Goal: Task Accomplishment & Management: Manage account settings

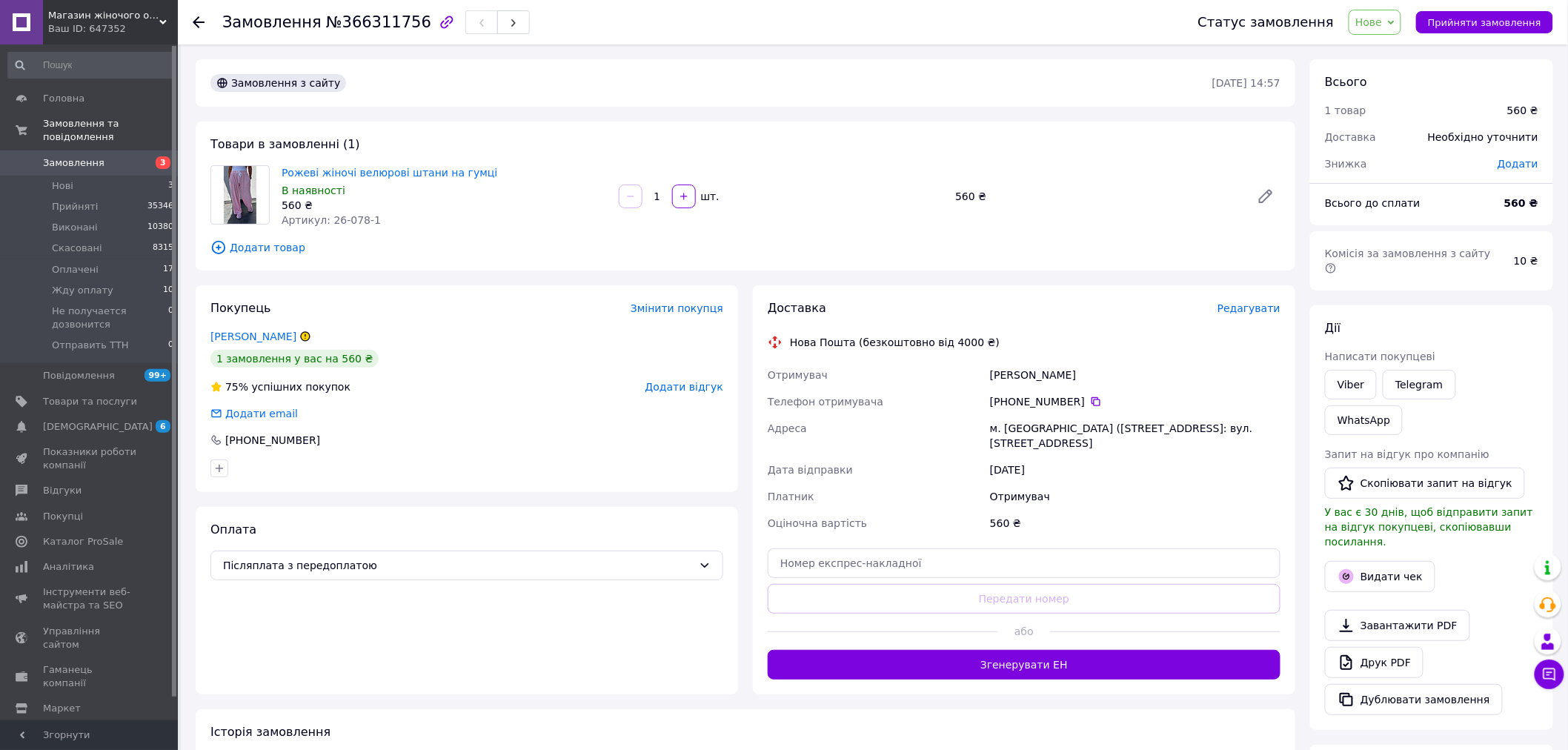
click at [200, 14] on div at bounding box center [198, 21] width 12 height 14
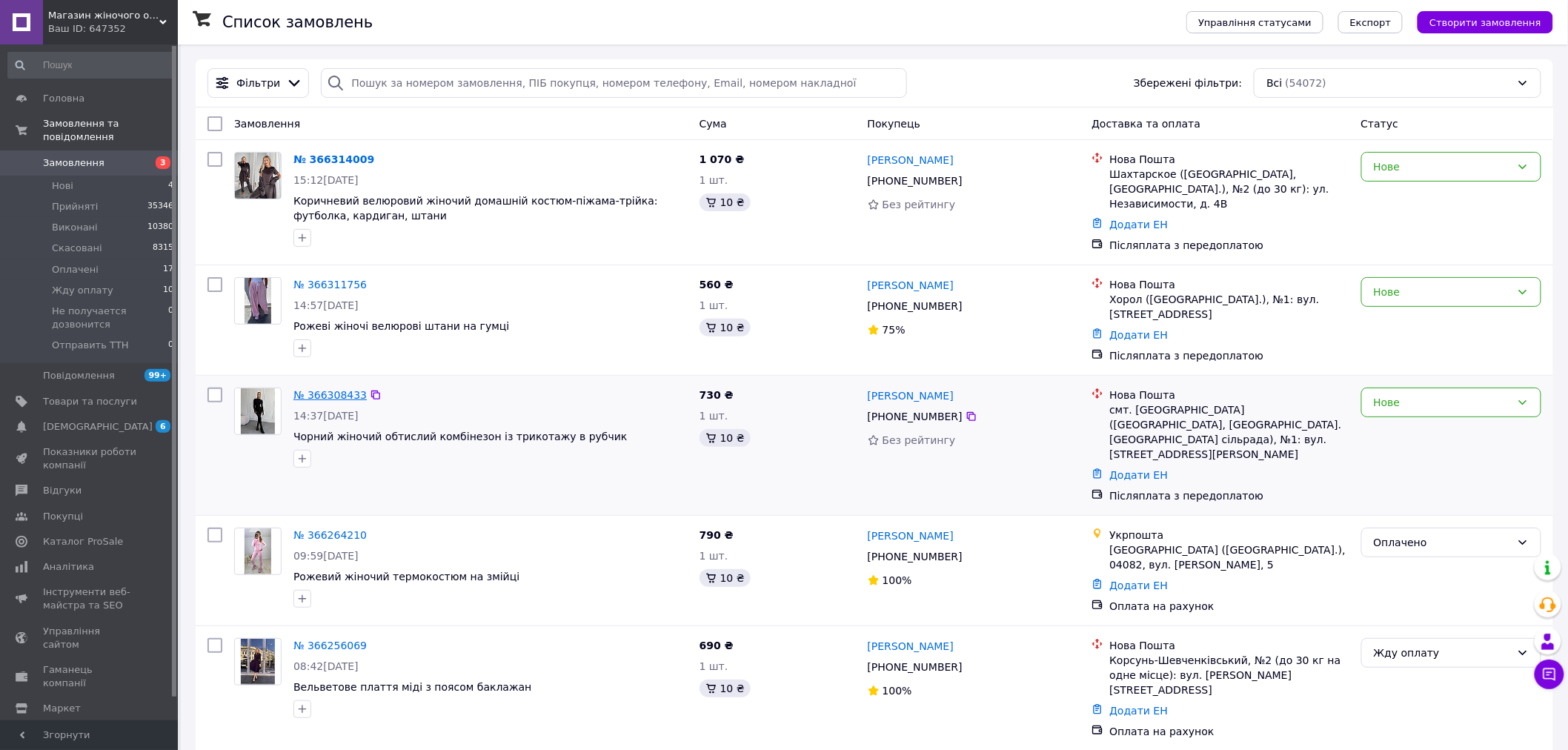
click at [323, 390] on link "№ 366308433" at bounding box center [330, 396] width 73 height 12
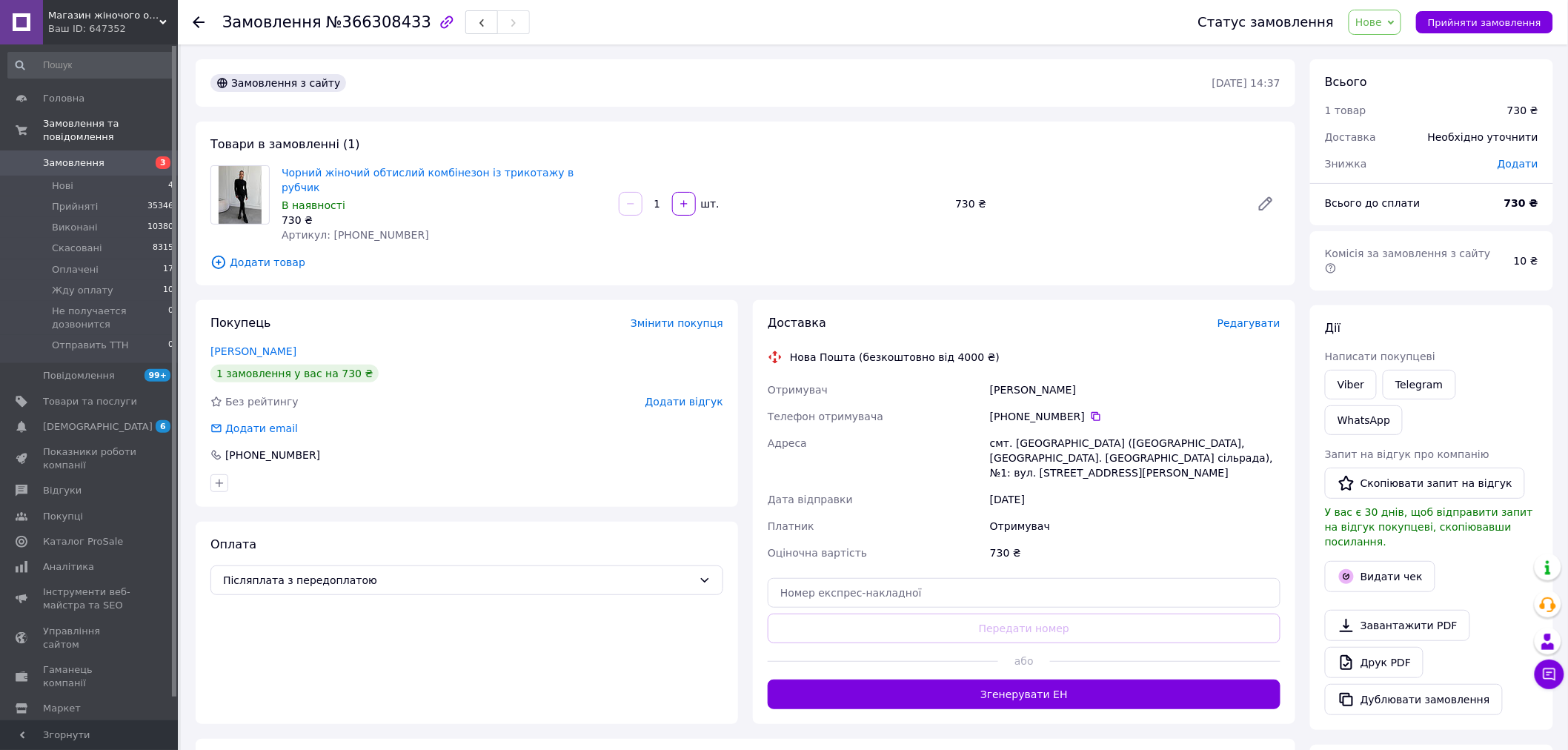
click at [198, 27] on use at bounding box center [198, 22] width 12 height 12
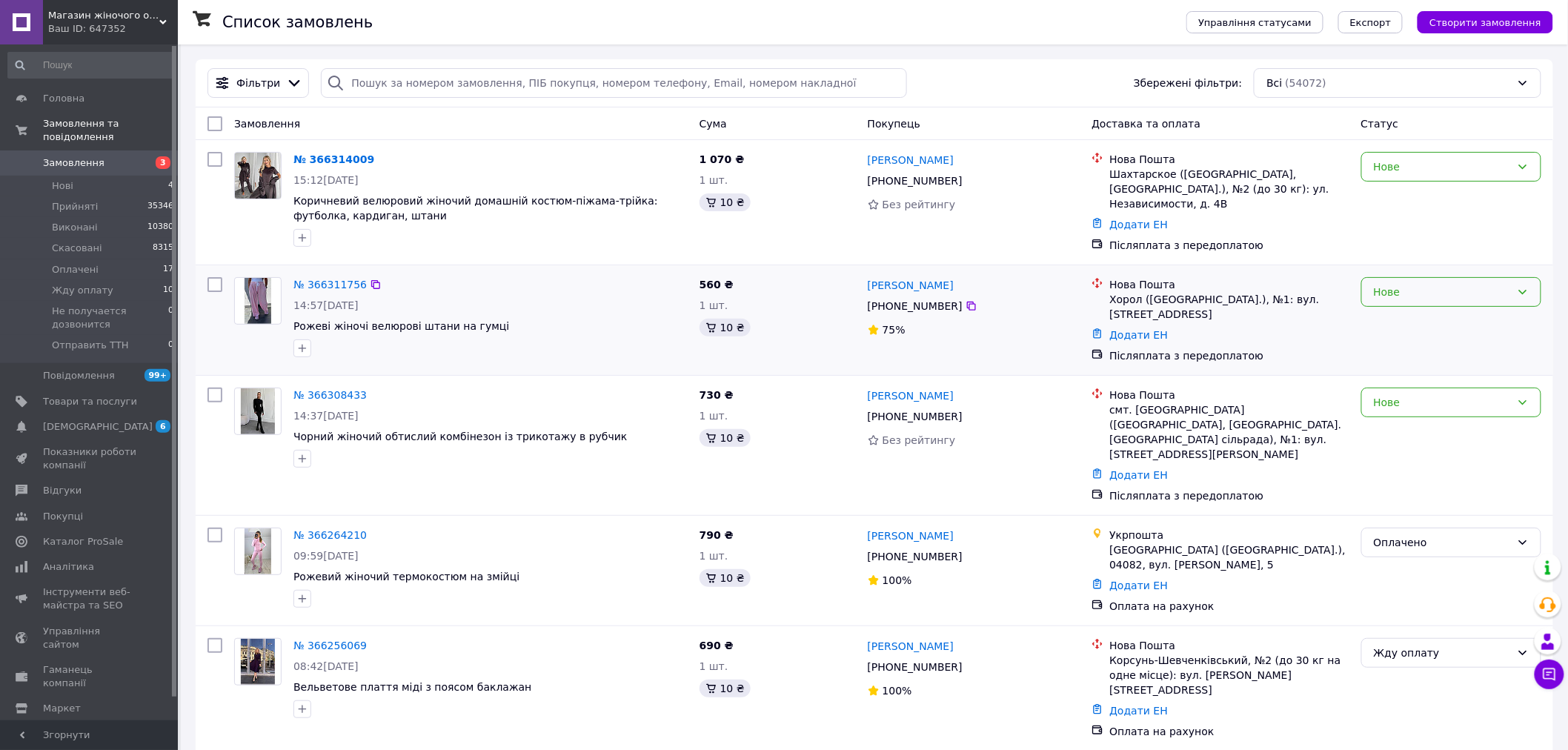
click at [1480, 294] on div "Нове" at bounding box center [1443, 291] width 137 height 16
click at [1429, 377] on li "Скасовано" at bounding box center [1452, 378] width 179 height 27
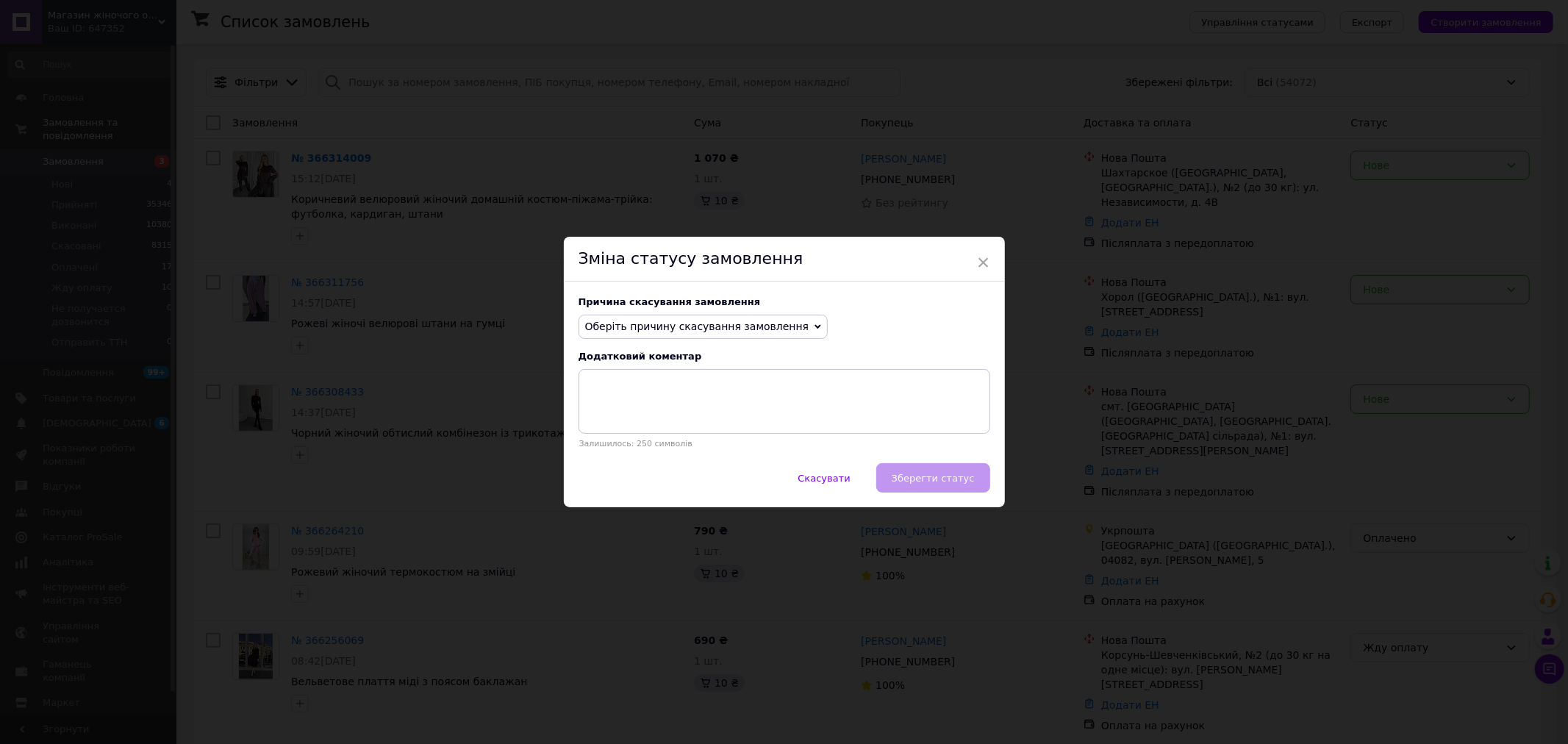
click at [755, 325] on span "Оберіть причину скасування замовлення" at bounding box center [697, 327] width 224 height 12
click at [710, 421] on li "На прохання покупця" at bounding box center [703, 417] width 248 height 20
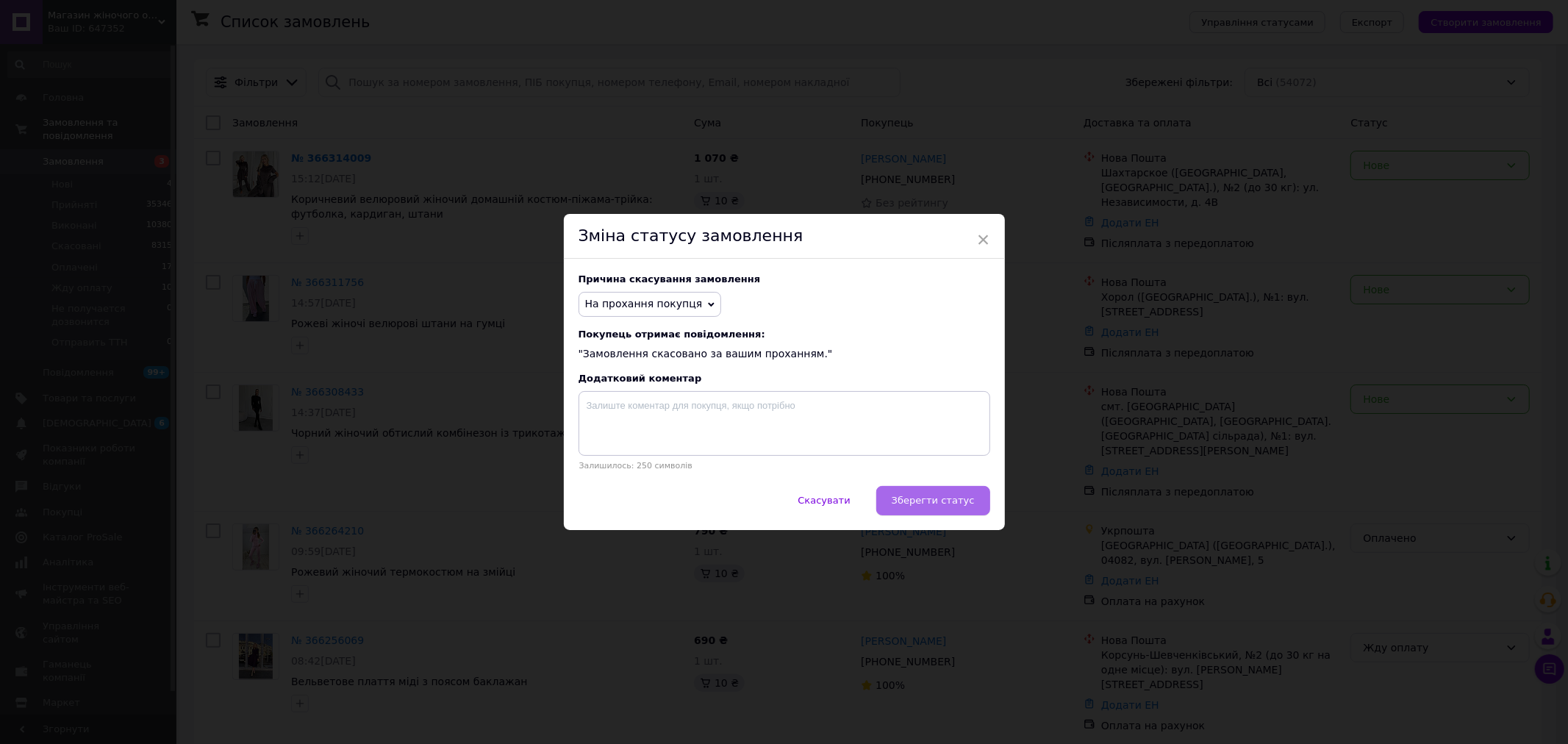
click at [960, 502] on span "Зберегти статус" at bounding box center [933, 500] width 83 height 11
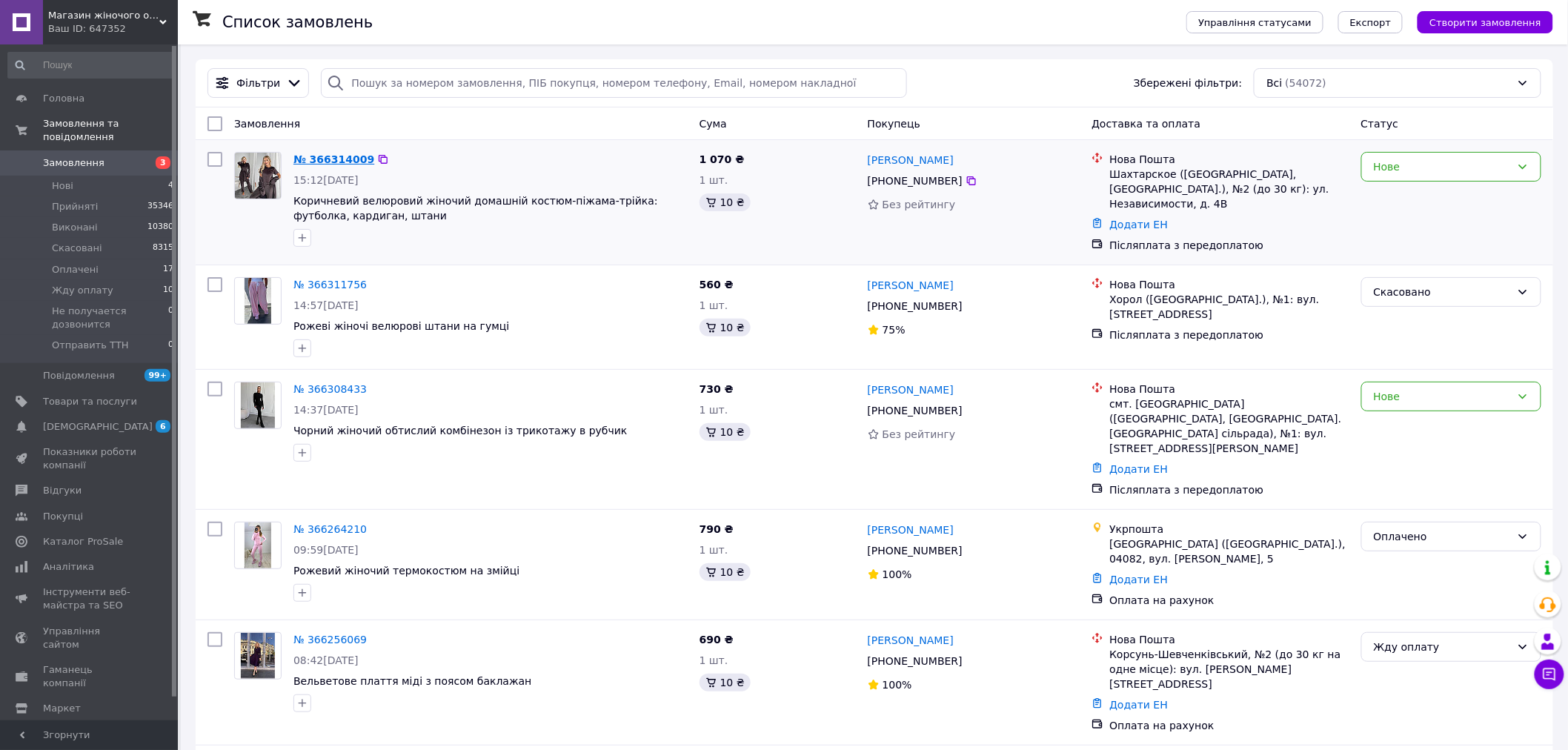
click at [313, 154] on link "№ 366314009" at bounding box center [334, 160] width 81 height 12
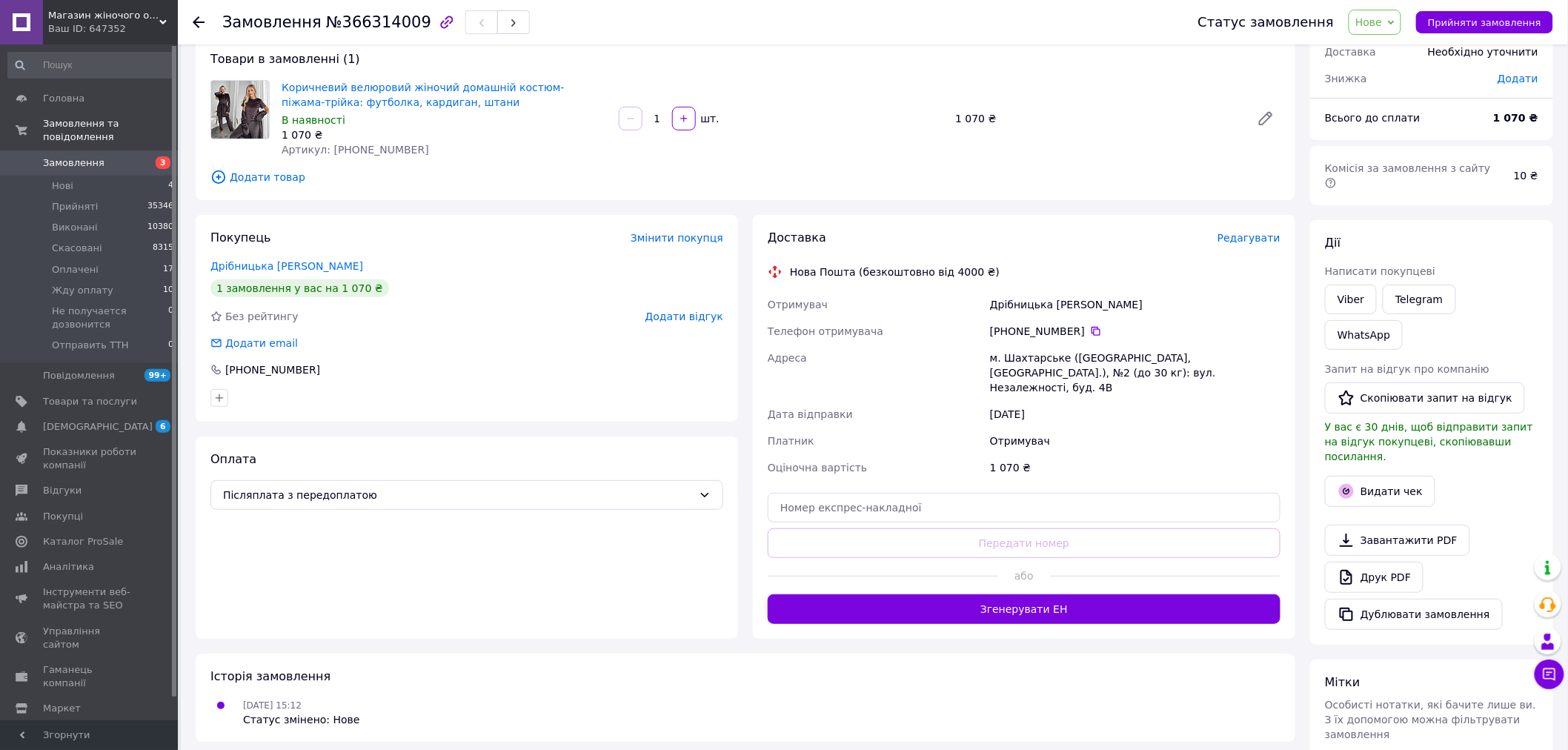
scroll to position [247, 0]
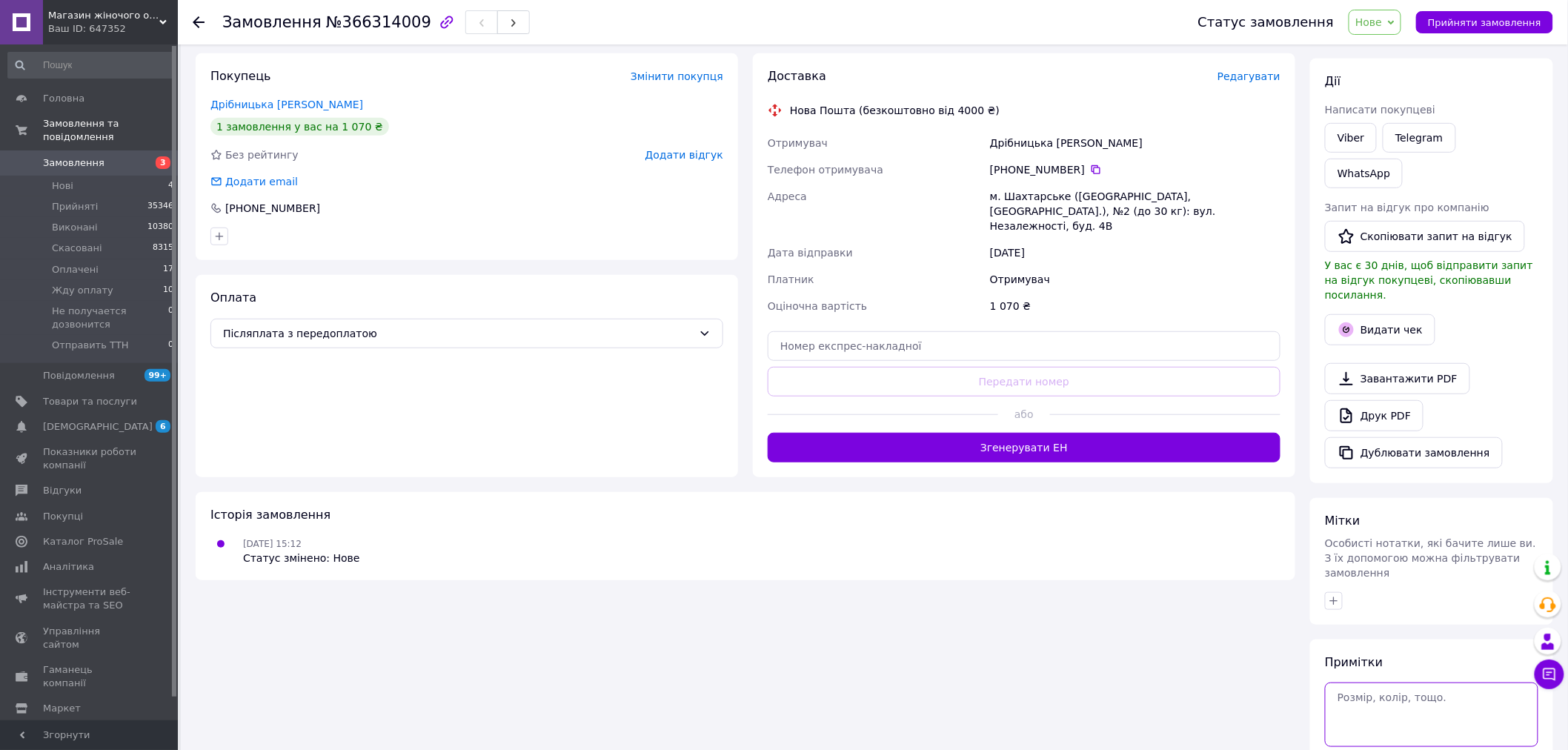
click at [1394, 683] on textarea at bounding box center [1432, 715] width 214 height 64
click at [1397, 683] on textarea at bounding box center [1432, 715] width 214 height 64
type textarea "42-44"
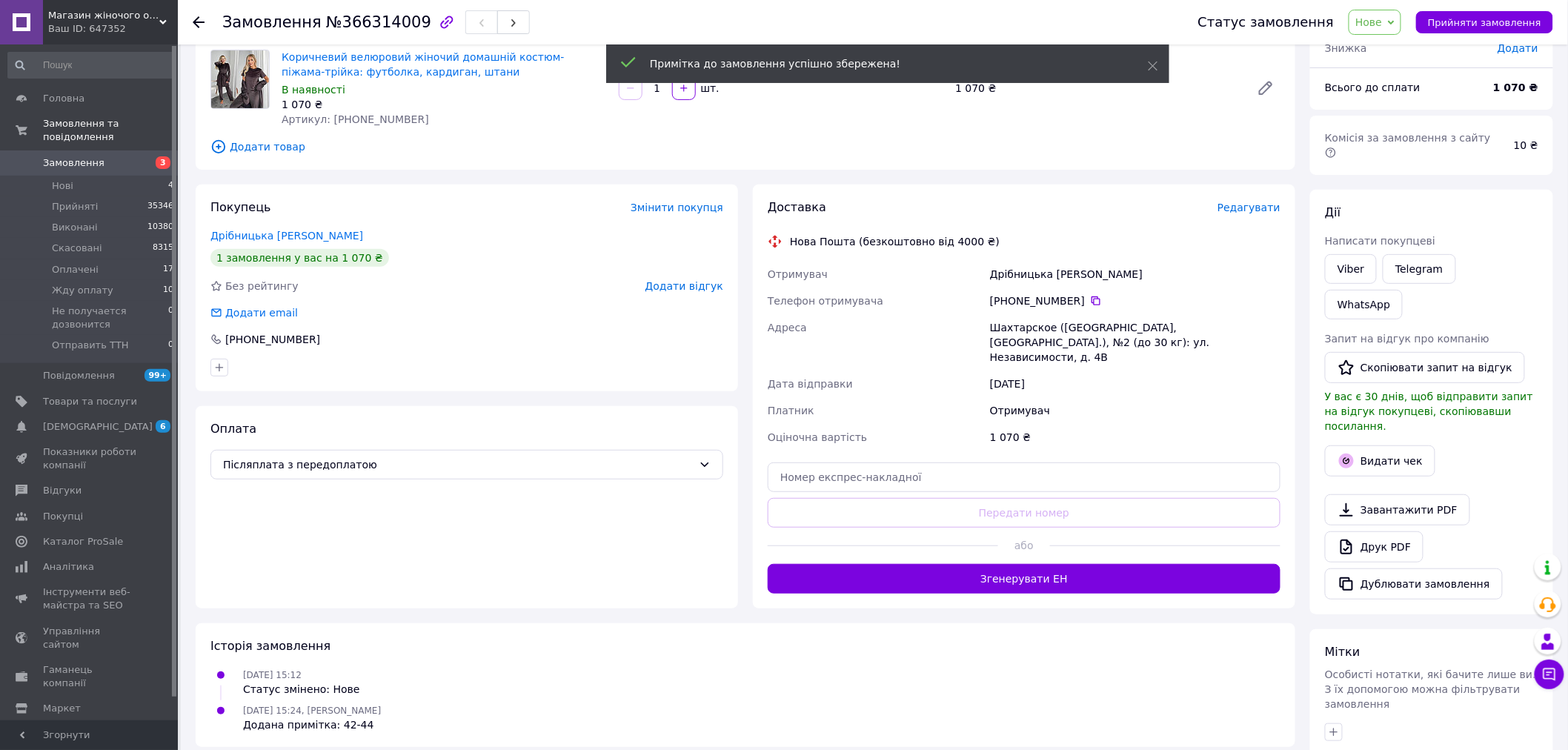
scroll to position [76, 0]
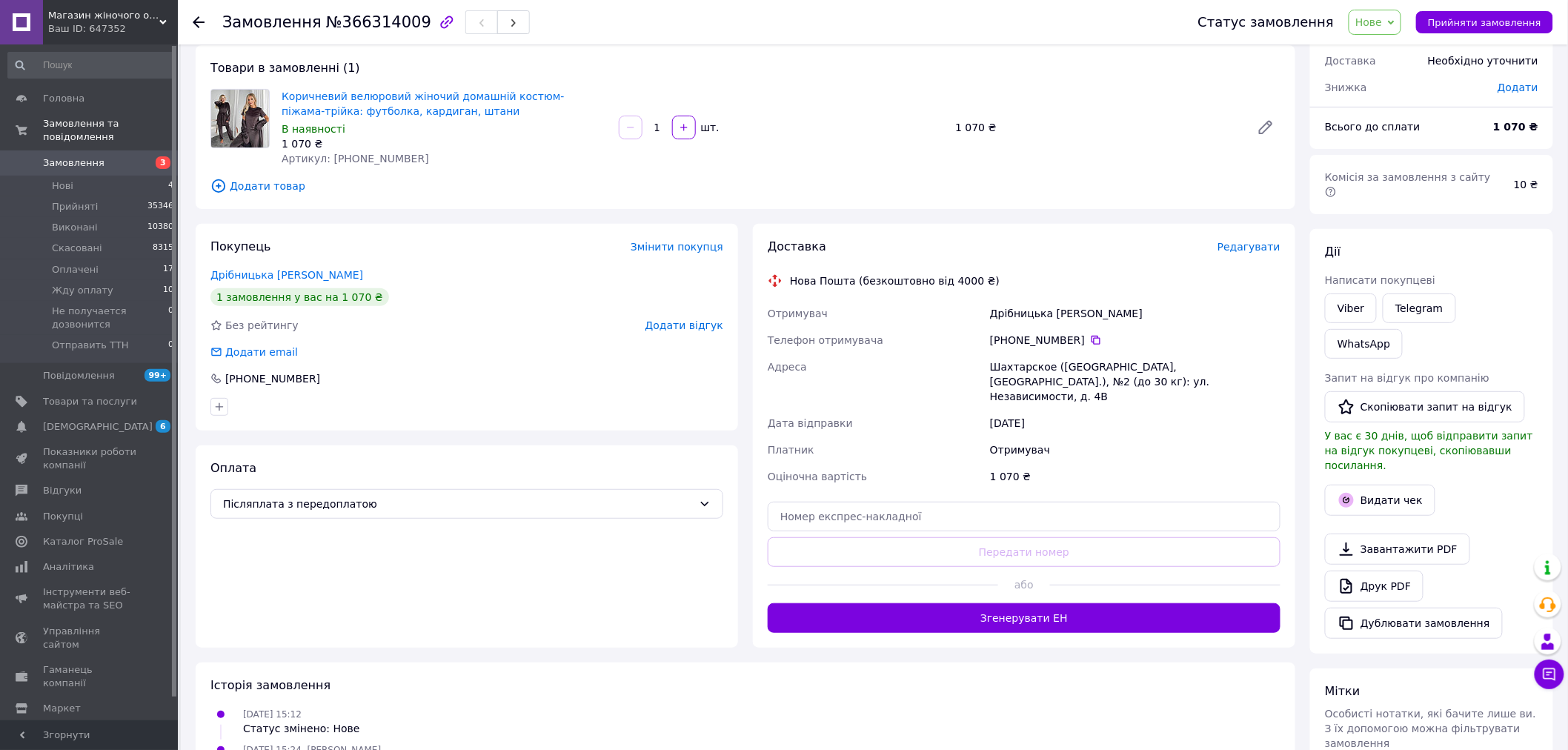
click at [1382, 18] on span "Нове" at bounding box center [1369, 22] width 27 height 12
click at [1394, 143] on li "Жду оплату" at bounding box center [1425, 141] width 151 height 22
drag, startPoint x: 65, startPoint y: 175, endPoint x: 91, endPoint y: 184, distance: 27.5
click at [65, 180] on span "Нові" at bounding box center [62, 186] width 21 height 14
